Goal: Task Accomplishment & Management: Complete application form

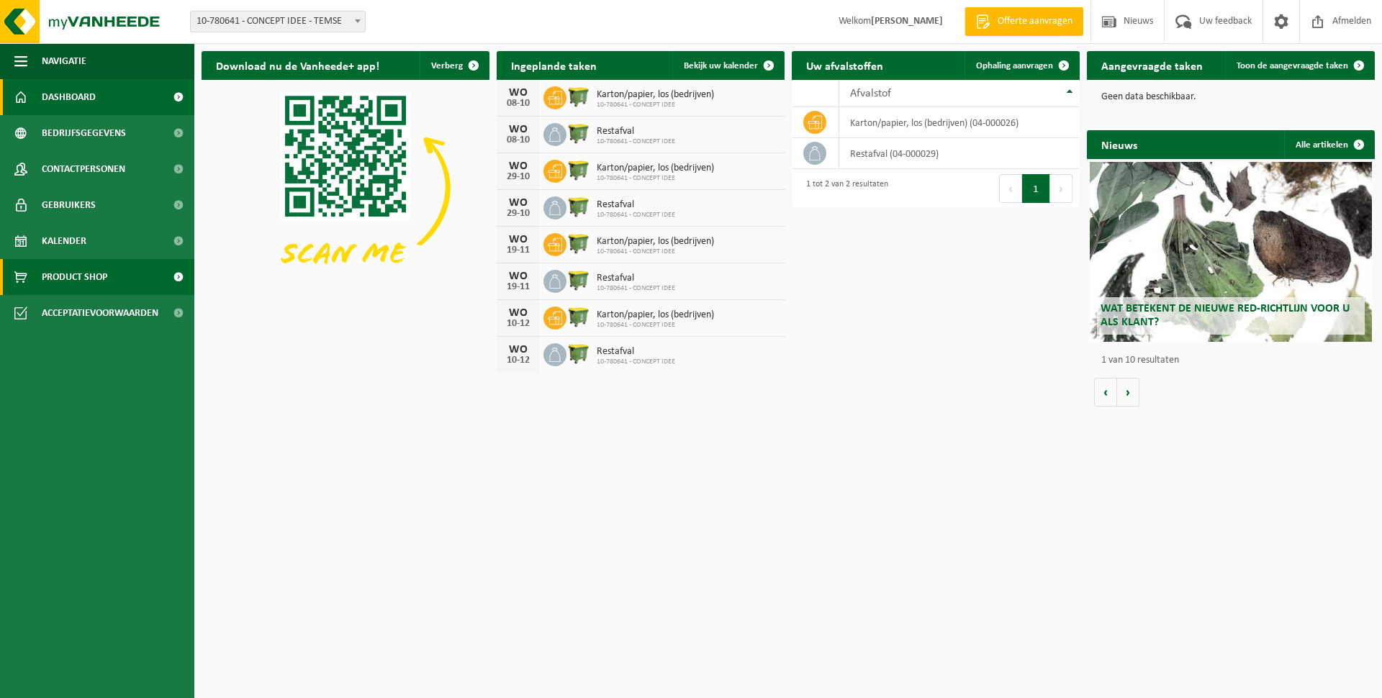
click at [65, 279] on span "Product Shop" at bounding box center [75, 277] width 66 height 36
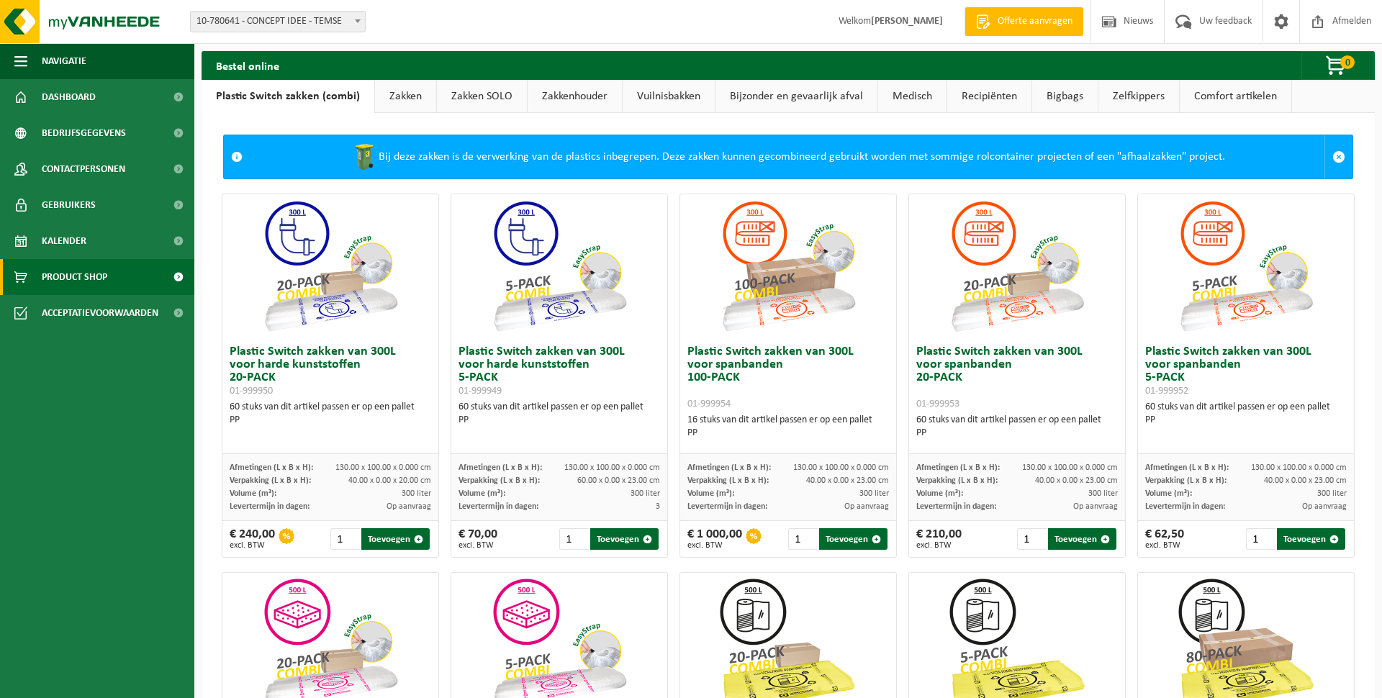
click at [991, 96] on link "Recipiënten" at bounding box center [989, 96] width 84 height 33
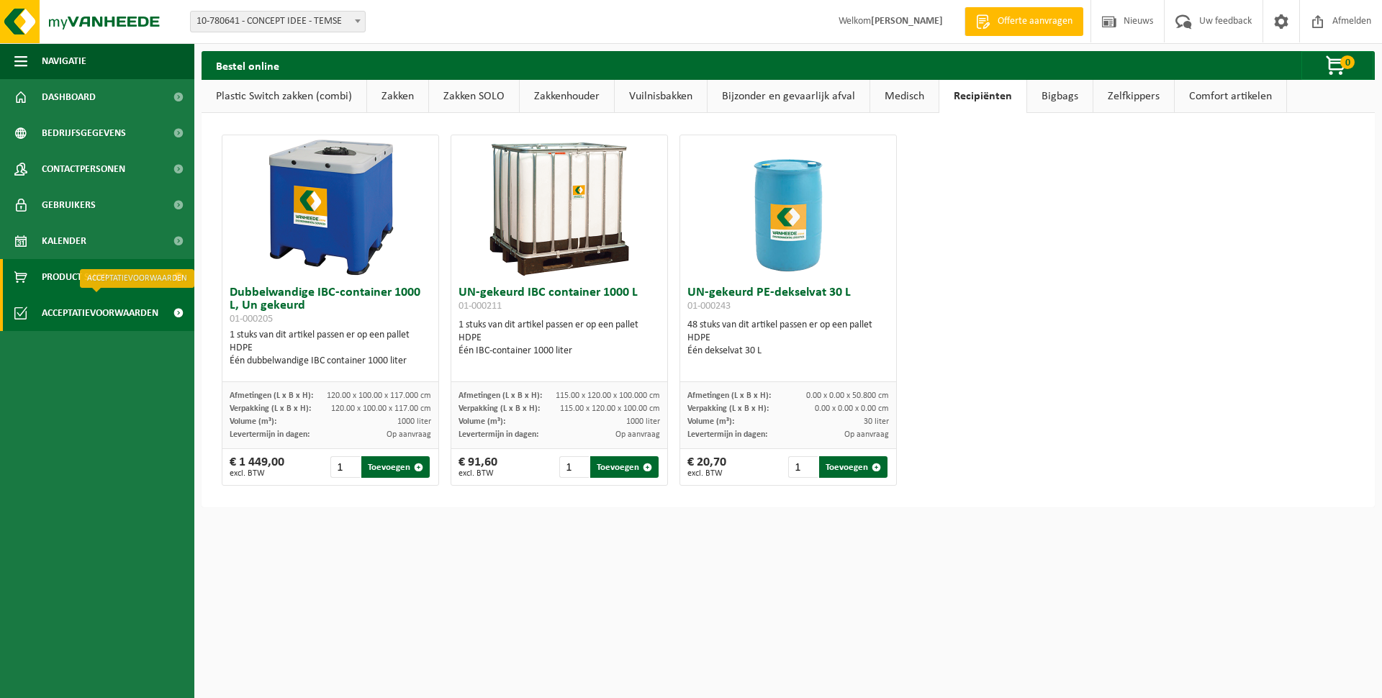
click at [114, 311] on span "Acceptatievoorwaarden" at bounding box center [100, 313] width 117 height 36
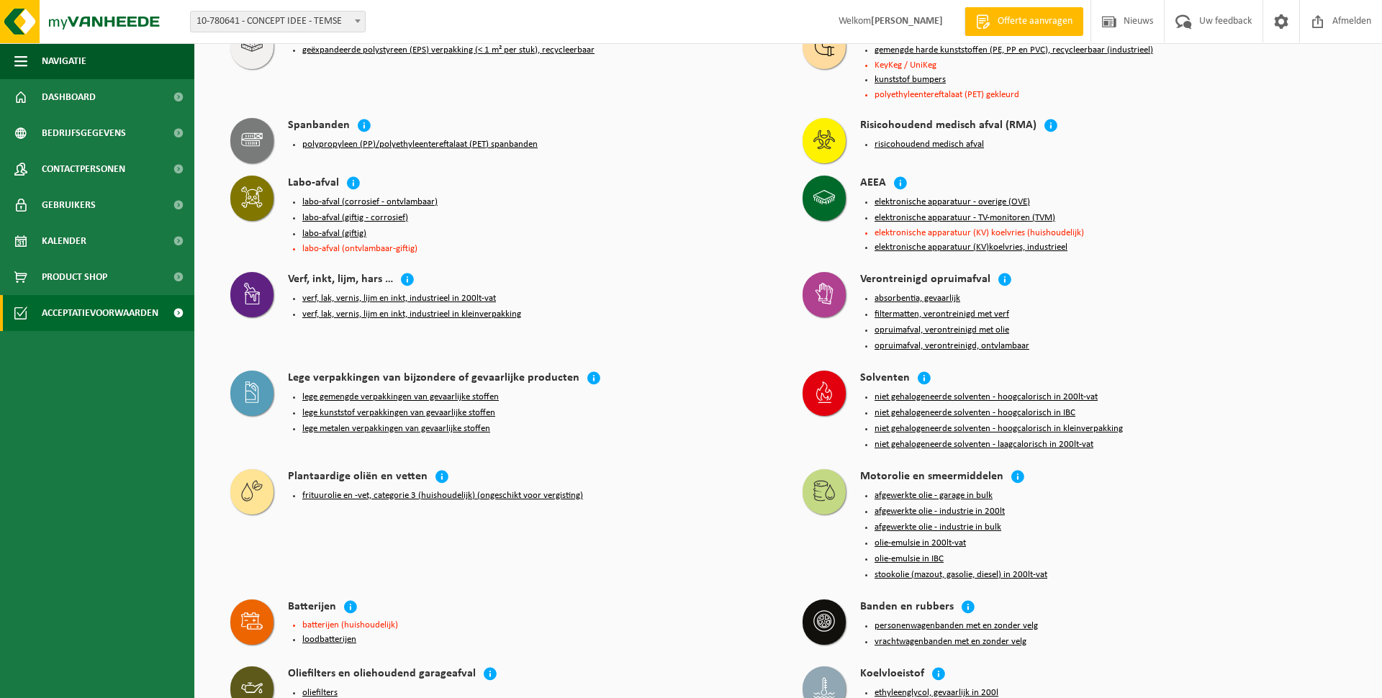
scroll to position [916, 0]
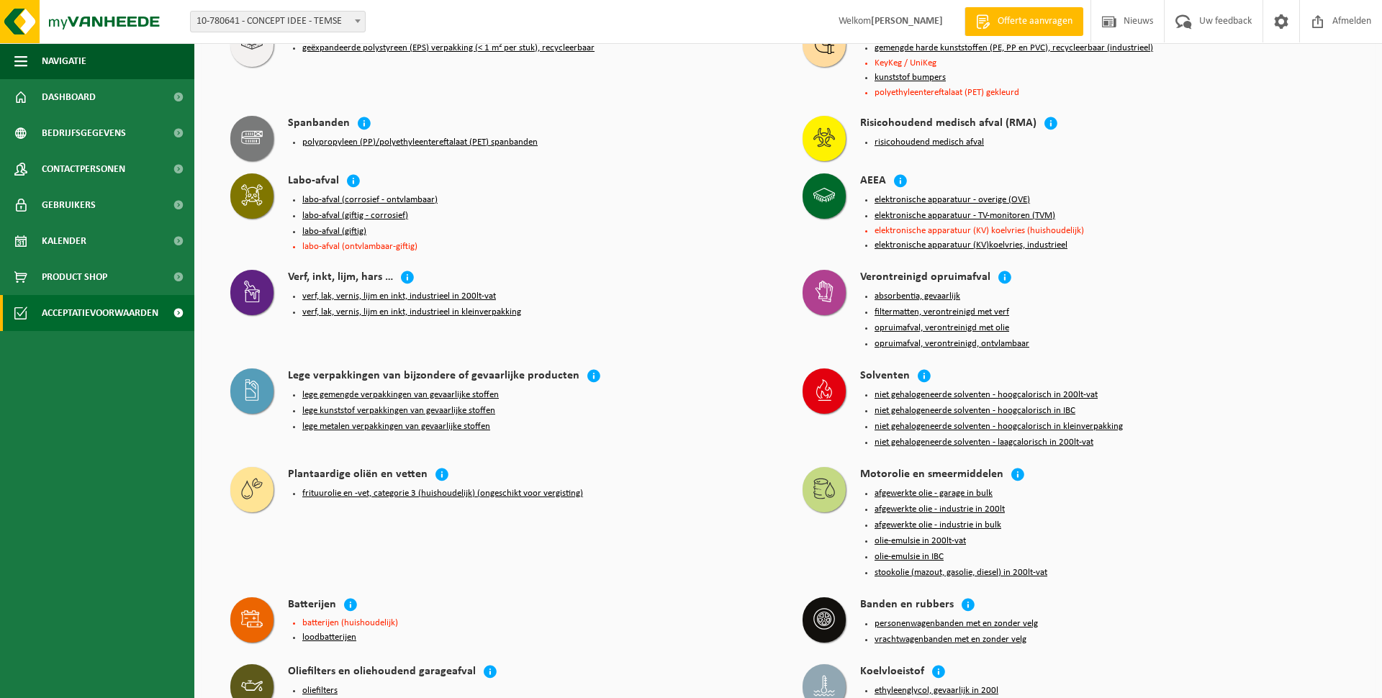
click at [931, 500] on button "afgewerkte olie - garage in bulk" at bounding box center [934, 494] width 118 height 12
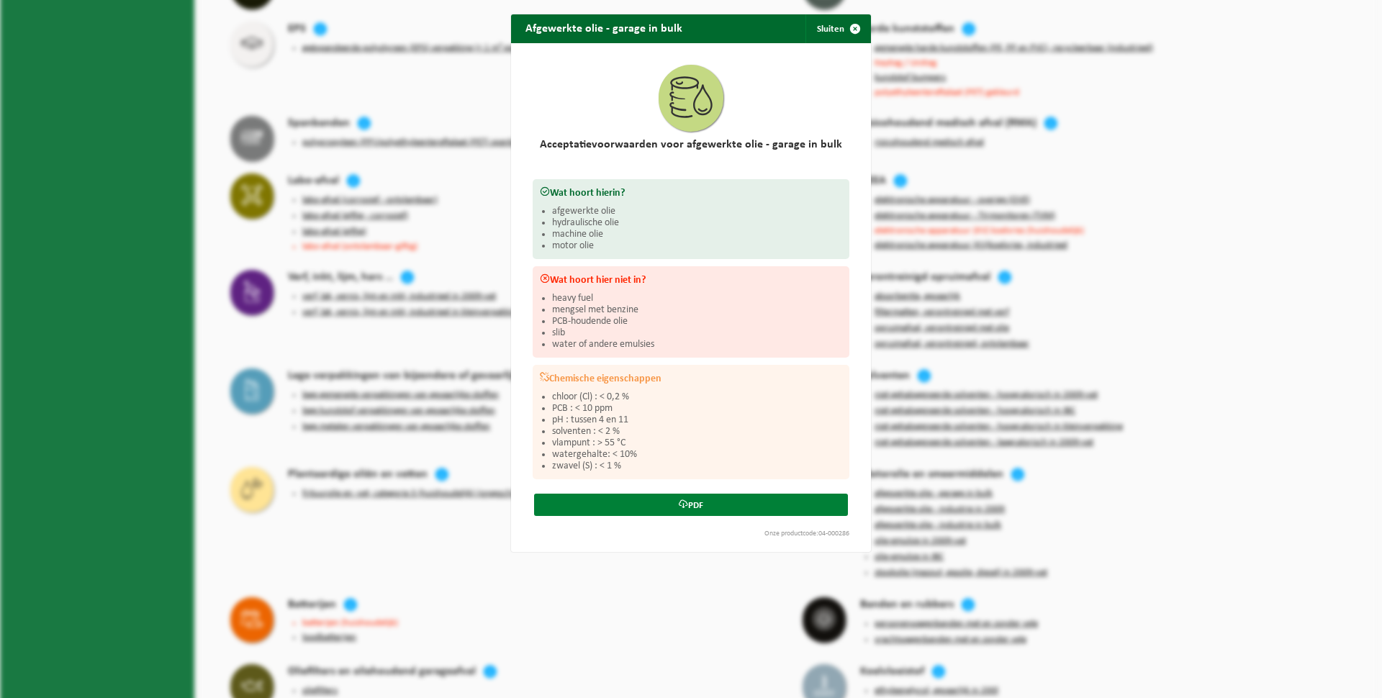
click at [705, 516] on link "PDF" at bounding box center [691, 505] width 314 height 22
click at [860, 27] on span "button" at bounding box center [855, 28] width 29 height 29
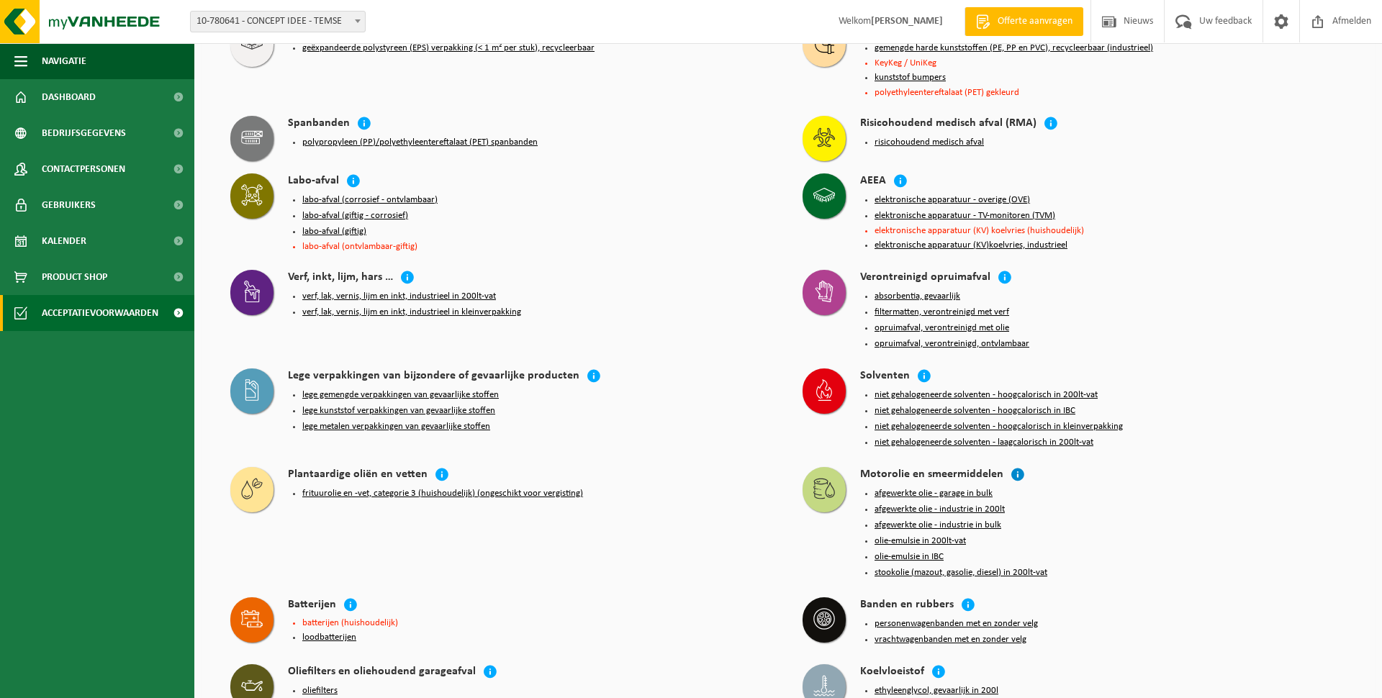
click at [1014, 482] on icon at bounding box center [1018, 474] width 14 height 14
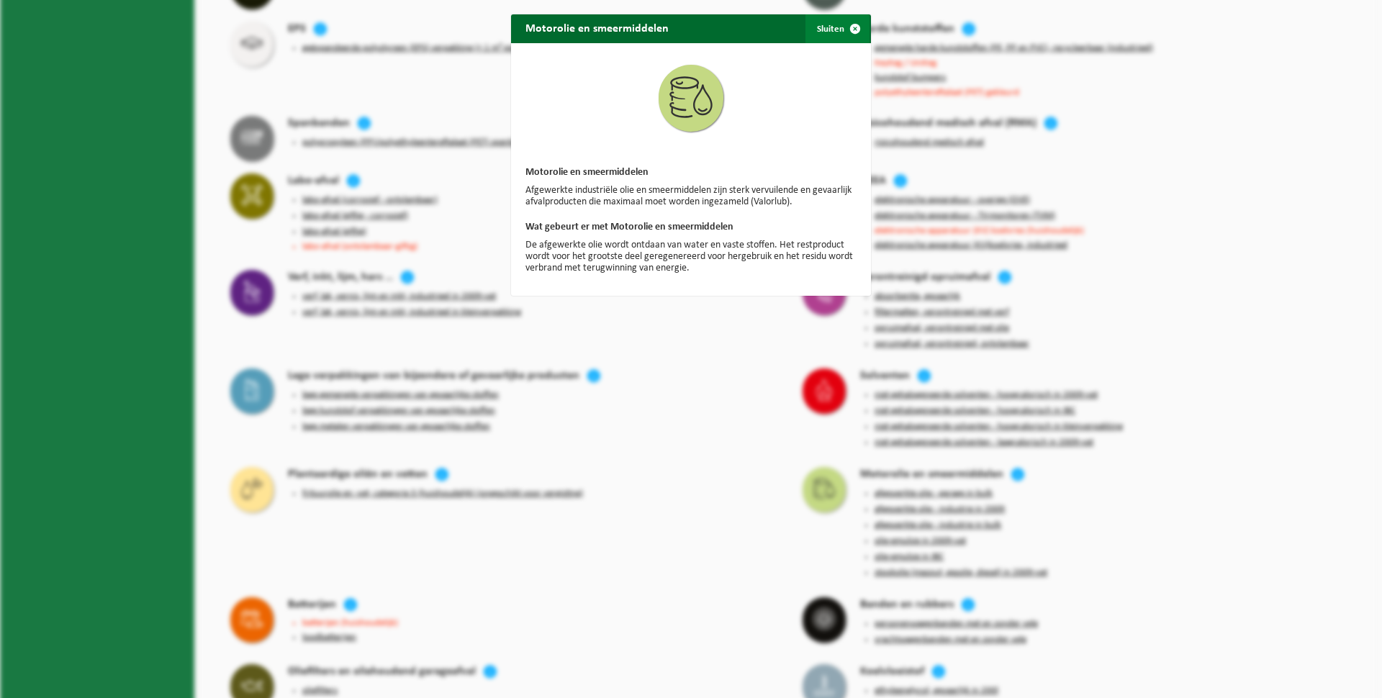
click at [849, 27] on span "button" at bounding box center [855, 28] width 29 height 29
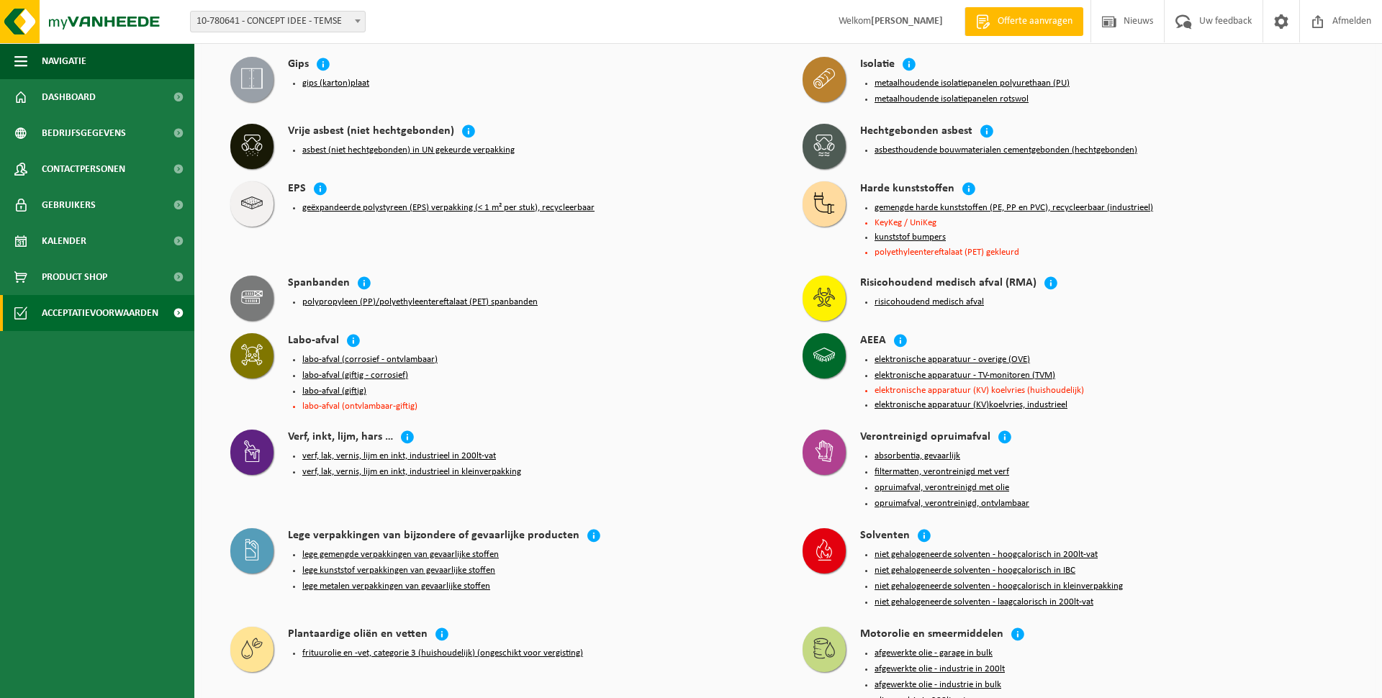
scroll to position [763, 0]
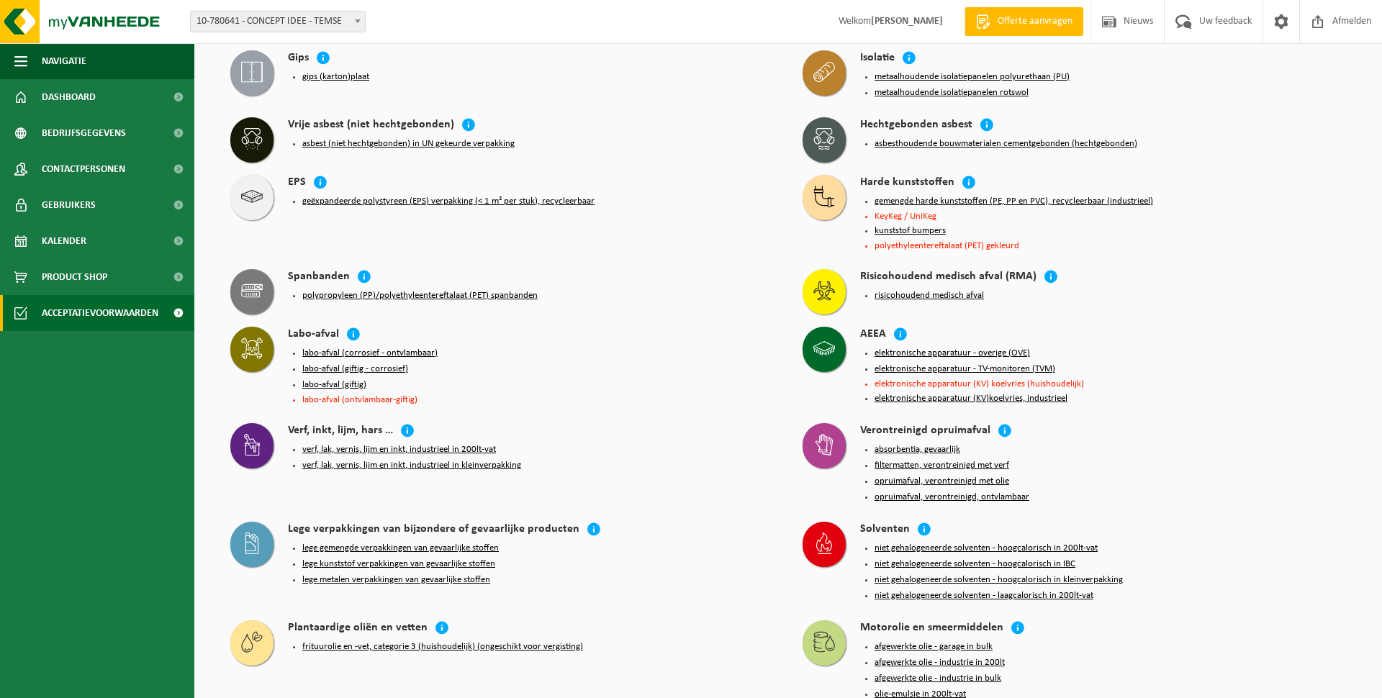
click at [1042, 27] on span "Offerte aanvragen" at bounding box center [1035, 21] width 82 height 14
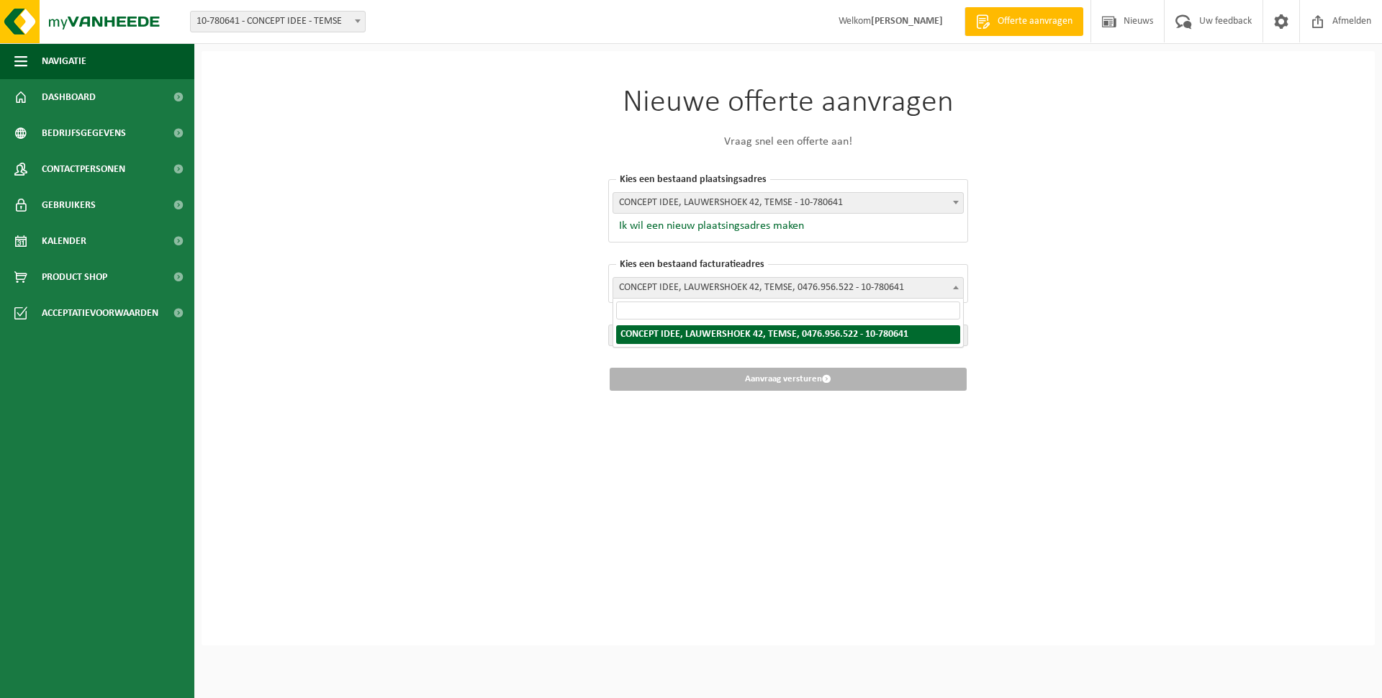
click at [839, 289] on span "CONCEPT IDEE, LAUWERSHOEK 42, TEMSE, 0476.956.522 - 10-780641" at bounding box center [788, 288] width 350 height 20
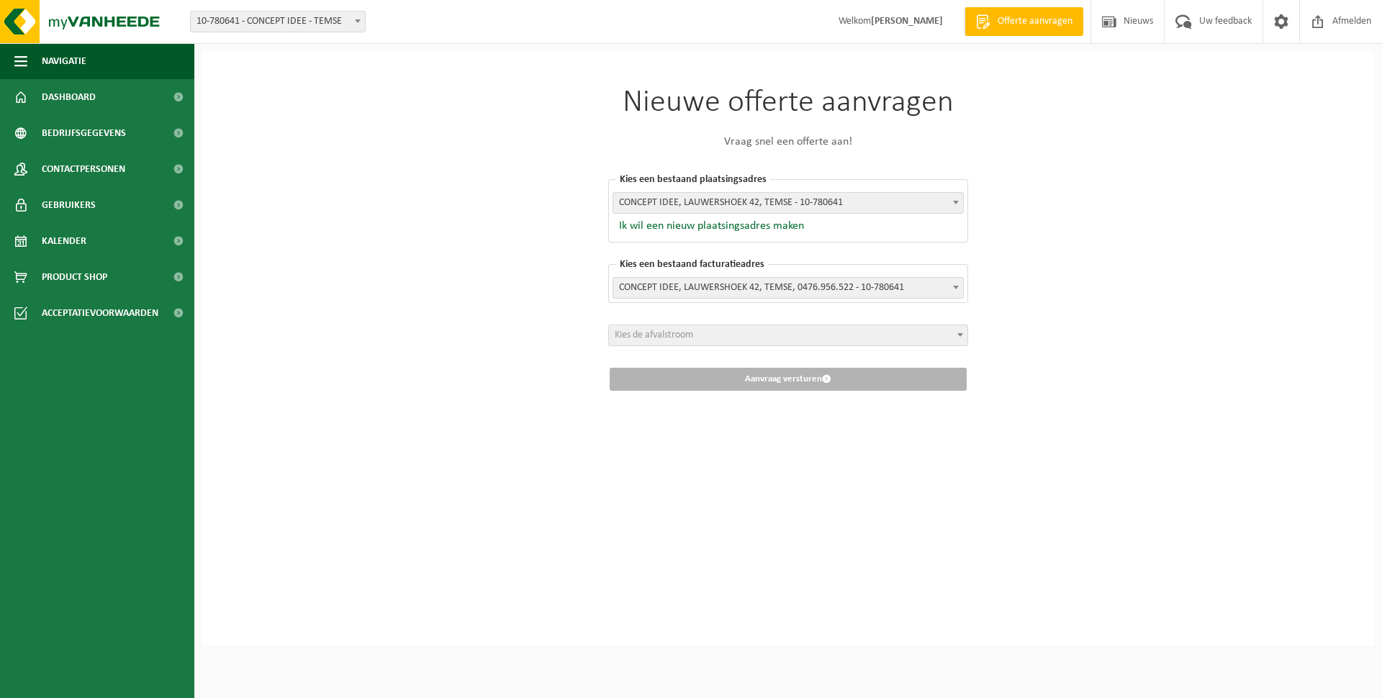
click at [792, 340] on span "Kies de afvalstroom" at bounding box center [788, 335] width 358 height 20
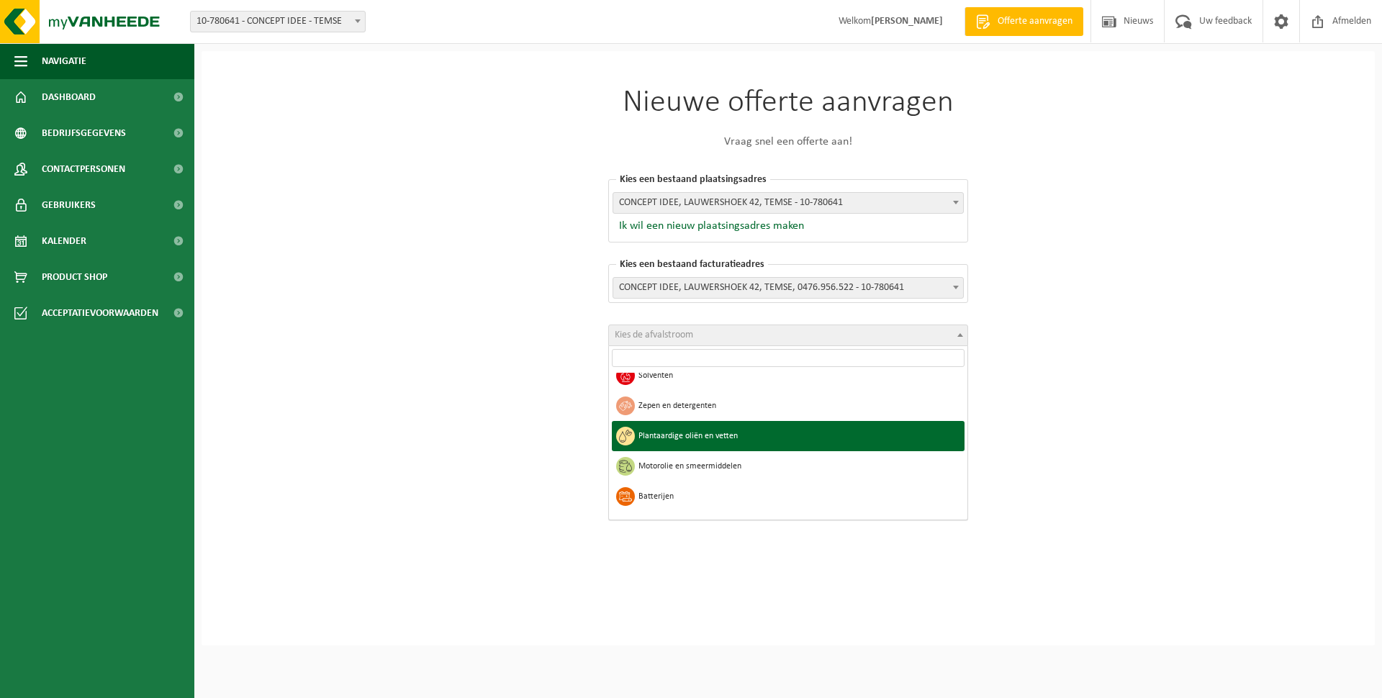
scroll to position [923, 0]
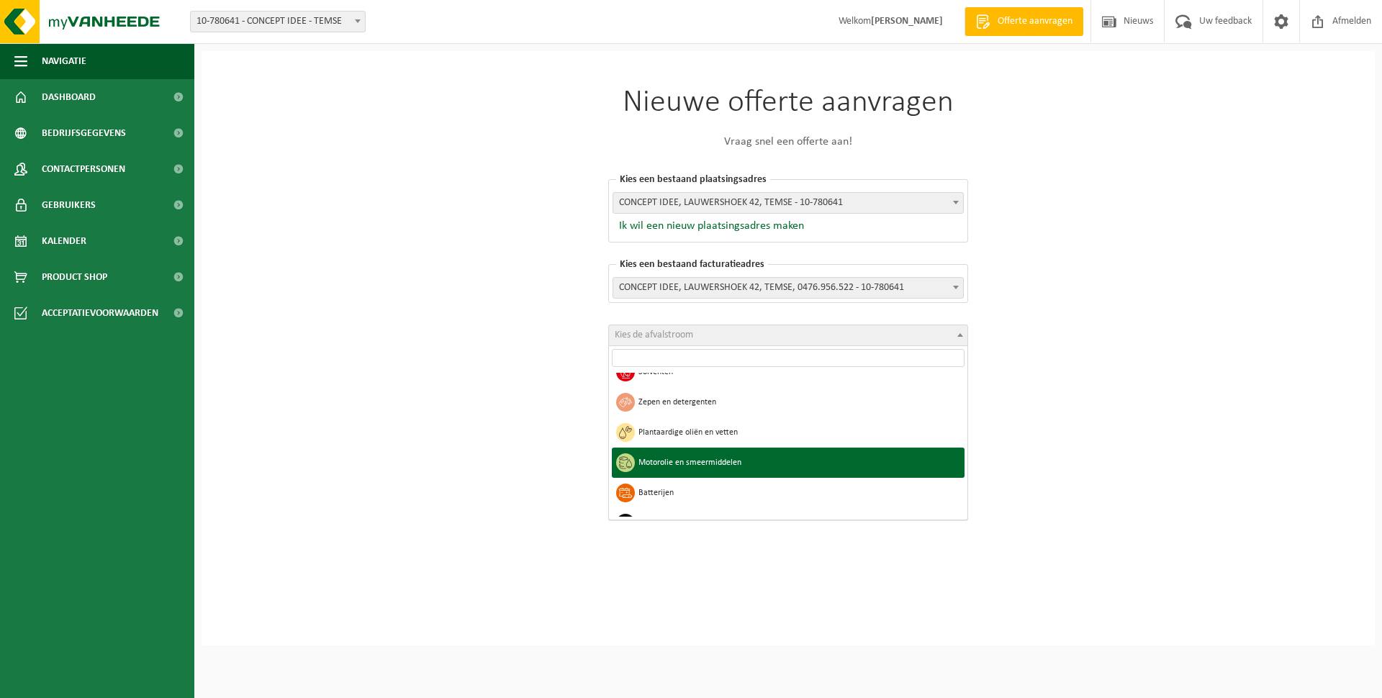
select select "30"
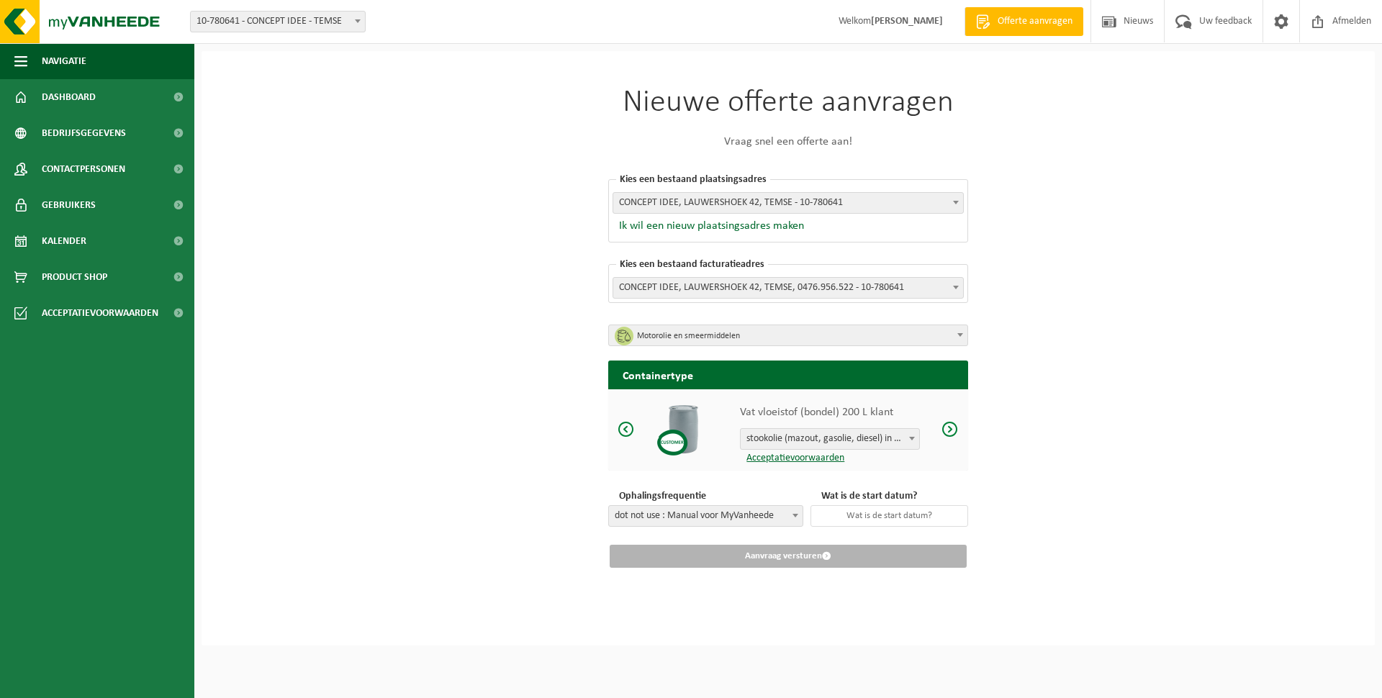
click at [955, 432] on span at bounding box center [950, 429] width 17 height 18
click at [956, 431] on span at bounding box center [950, 429] width 17 height 18
click at [626, 429] on span at bounding box center [626, 429] width 17 height 18
click at [890, 441] on span "stookolie (mazout, gasolie, diesel) in 200lt-vat" at bounding box center [830, 439] width 179 height 20
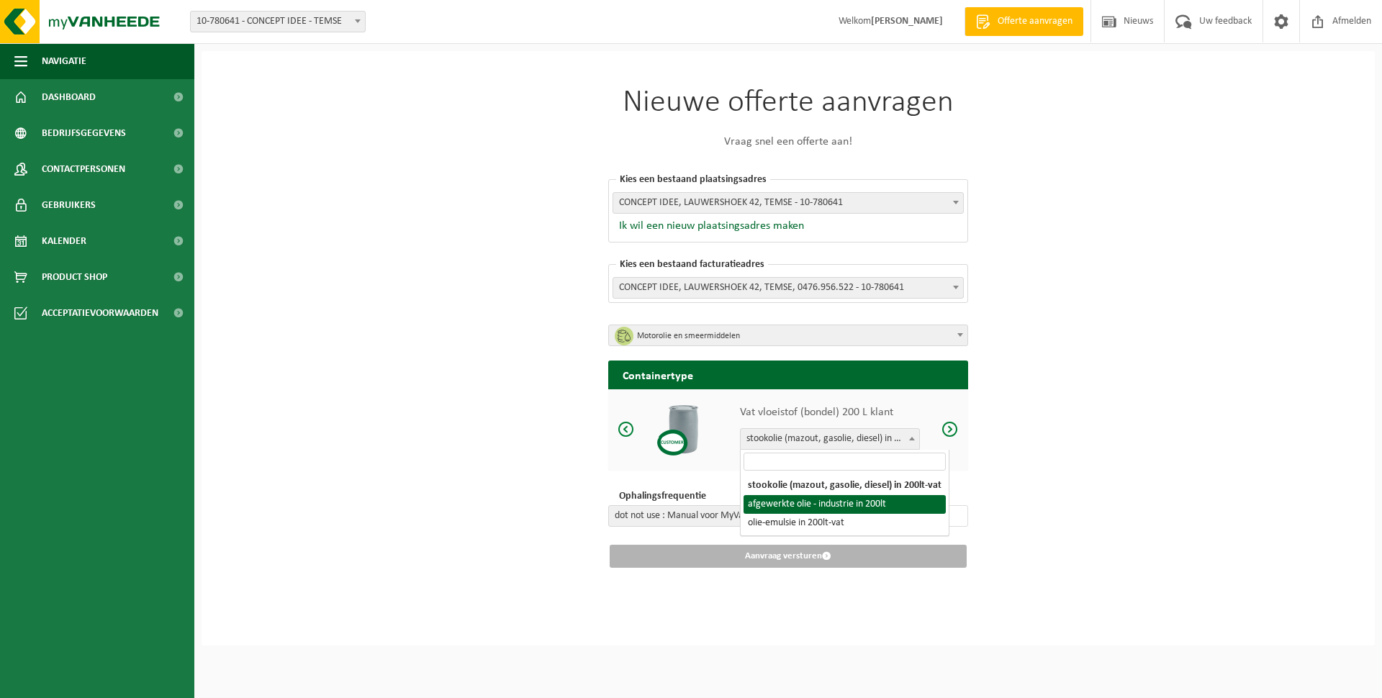
select select "1160"
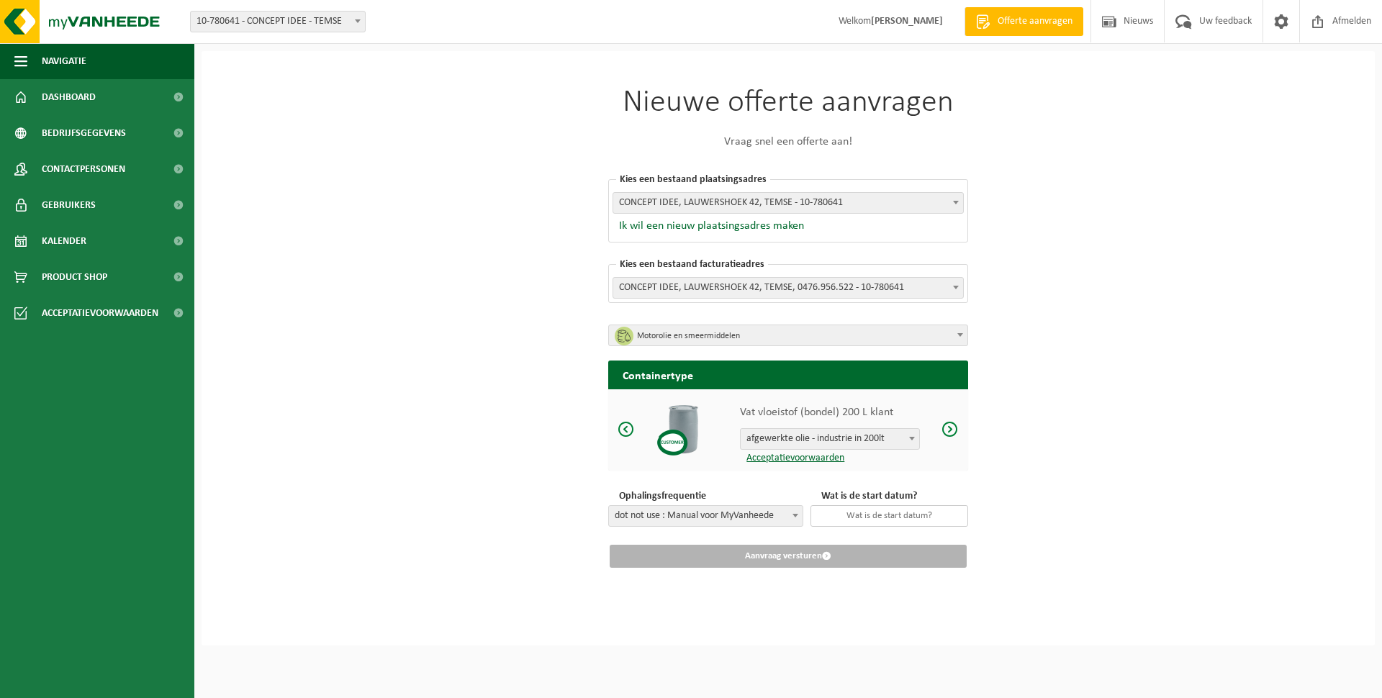
click at [898, 520] on input "text" at bounding box center [890, 516] width 158 height 22
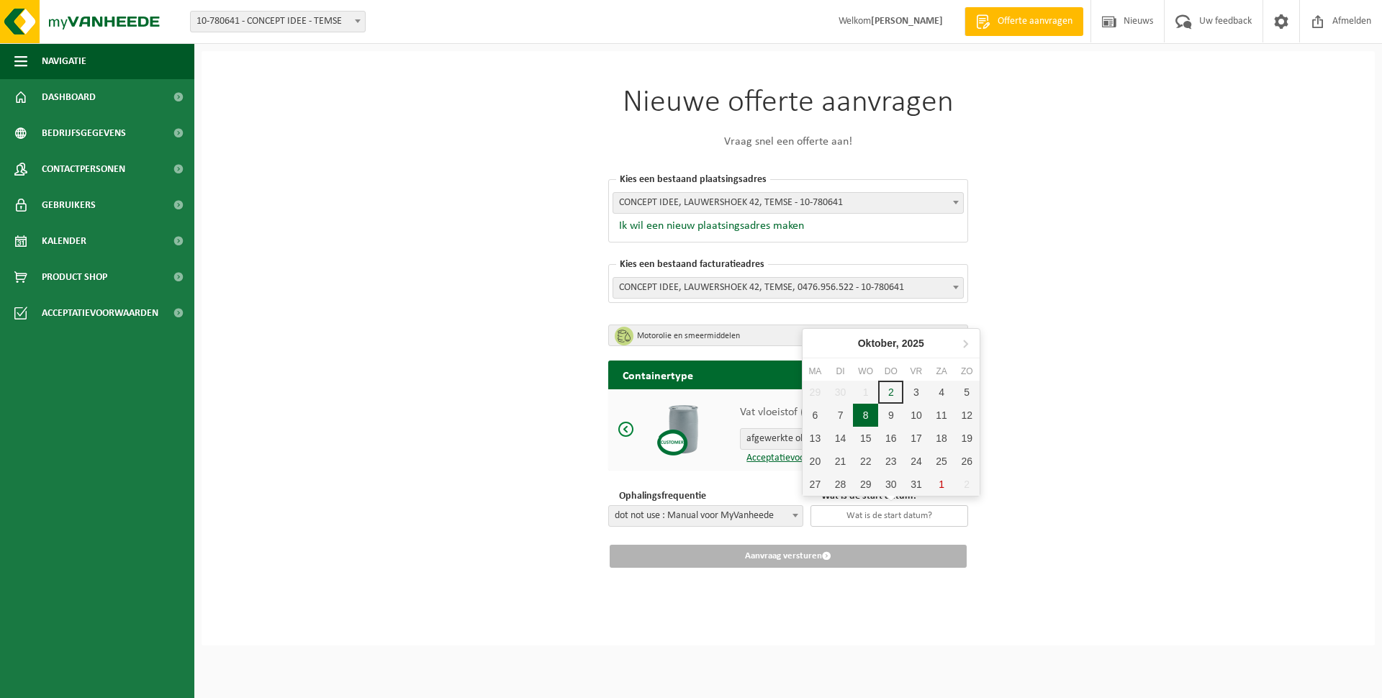
click at [865, 414] on div "8" at bounding box center [865, 415] width 25 height 23
type input "2025-10-08"
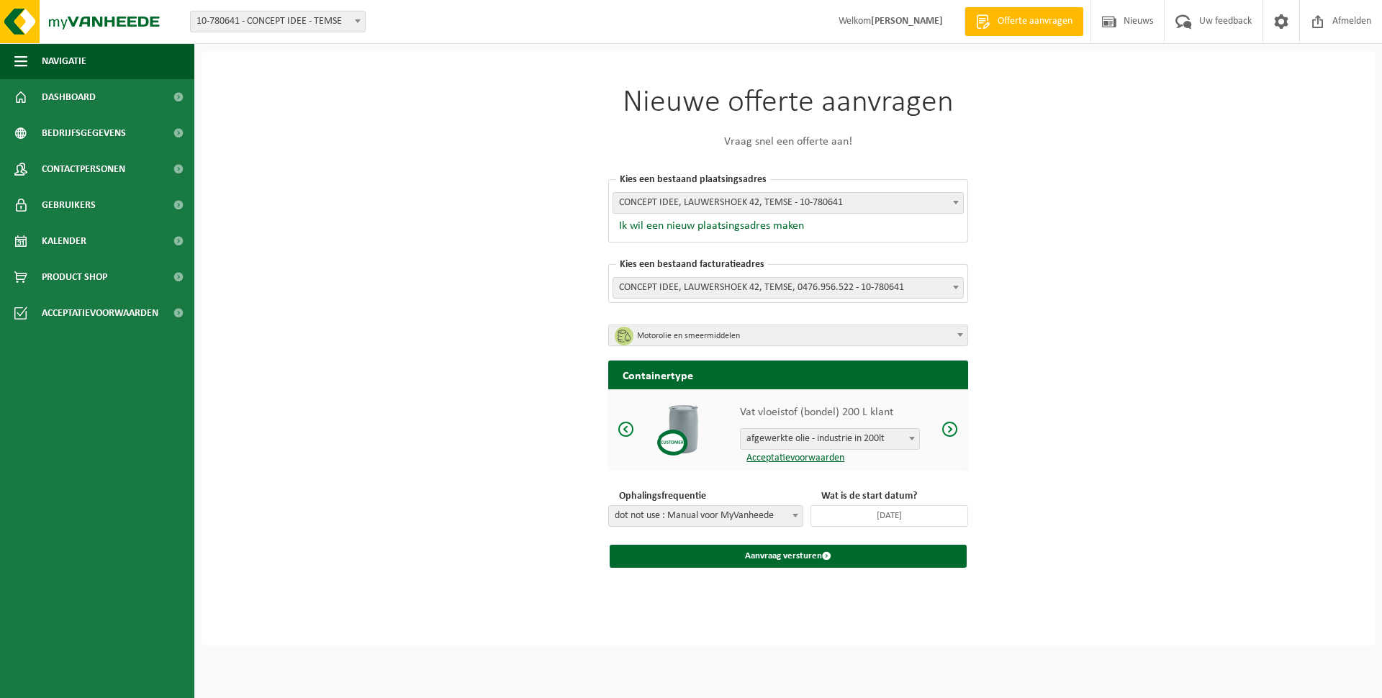
click at [954, 429] on span at bounding box center [950, 429] width 17 height 18
click at [953, 429] on span at bounding box center [950, 429] width 17 height 18
click at [629, 428] on span at bounding box center [626, 429] width 17 height 18
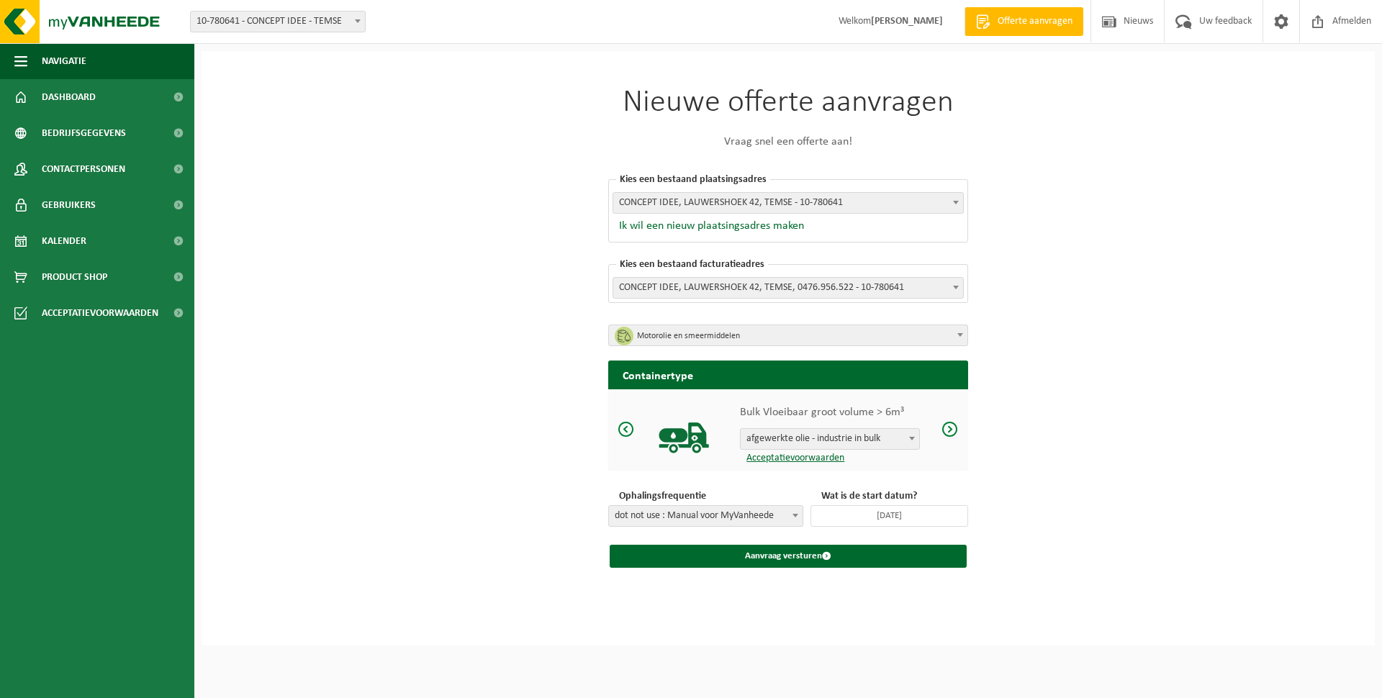
click at [951, 432] on span at bounding box center [950, 429] width 17 height 18
click at [905, 439] on span "stookolie (mazout, gasolie, diesel) in 200lt-vat" at bounding box center [830, 439] width 179 height 20
click at [806, 555] on button "Aanvraag versturen" at bounding box center [788, 556] width 357 height 23
